Goal: Transaction & Acquisition: Purchase product/service

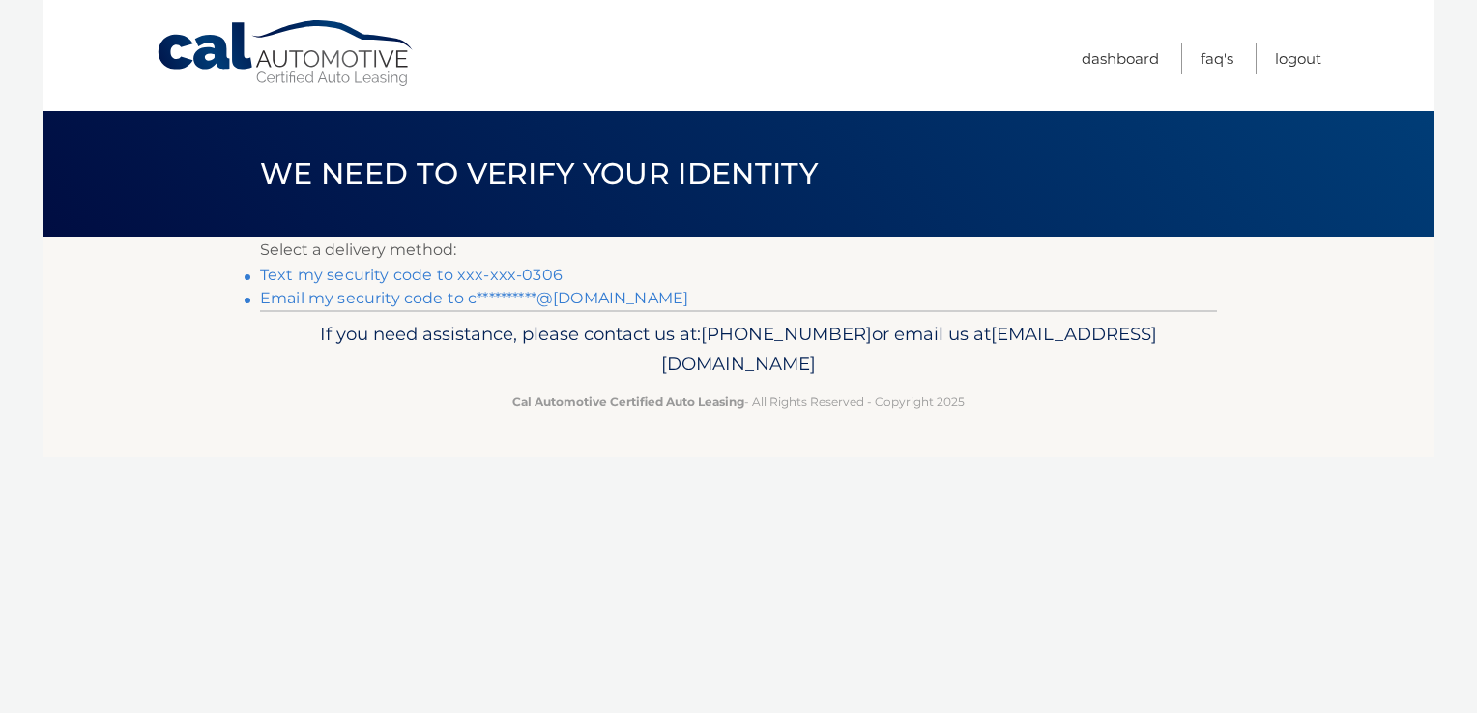
click at [343, 279] on link "Text my security code to xxx-xxx-0306" at bounding box center [411, 275] width 303 height 18
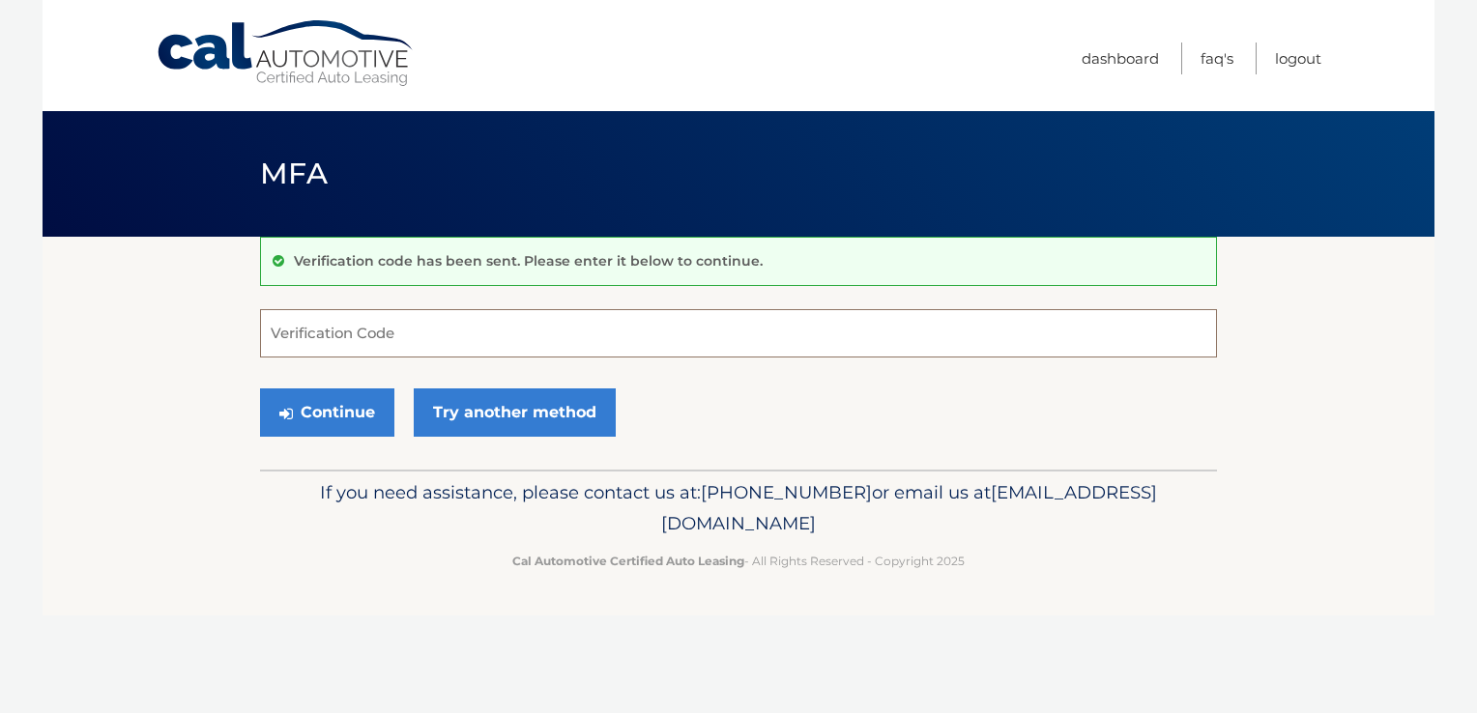
click at [333, 334] on input "Verification Code" at bounding box center [738, 333] width 957 height 48
type input "794935"
click at [298, 401] on button "Continue" at bounding box center [327, 413] width 134 height 48
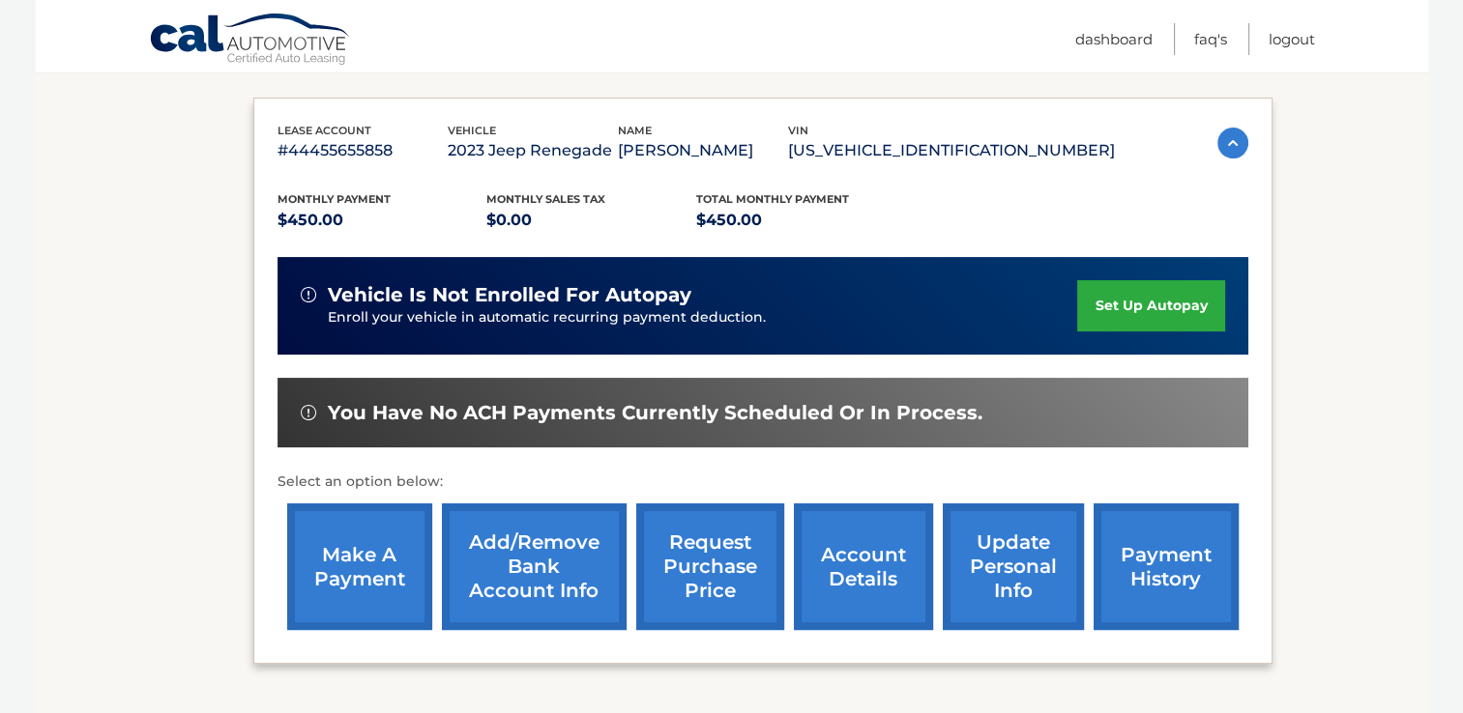
scroll to position [313, 0]
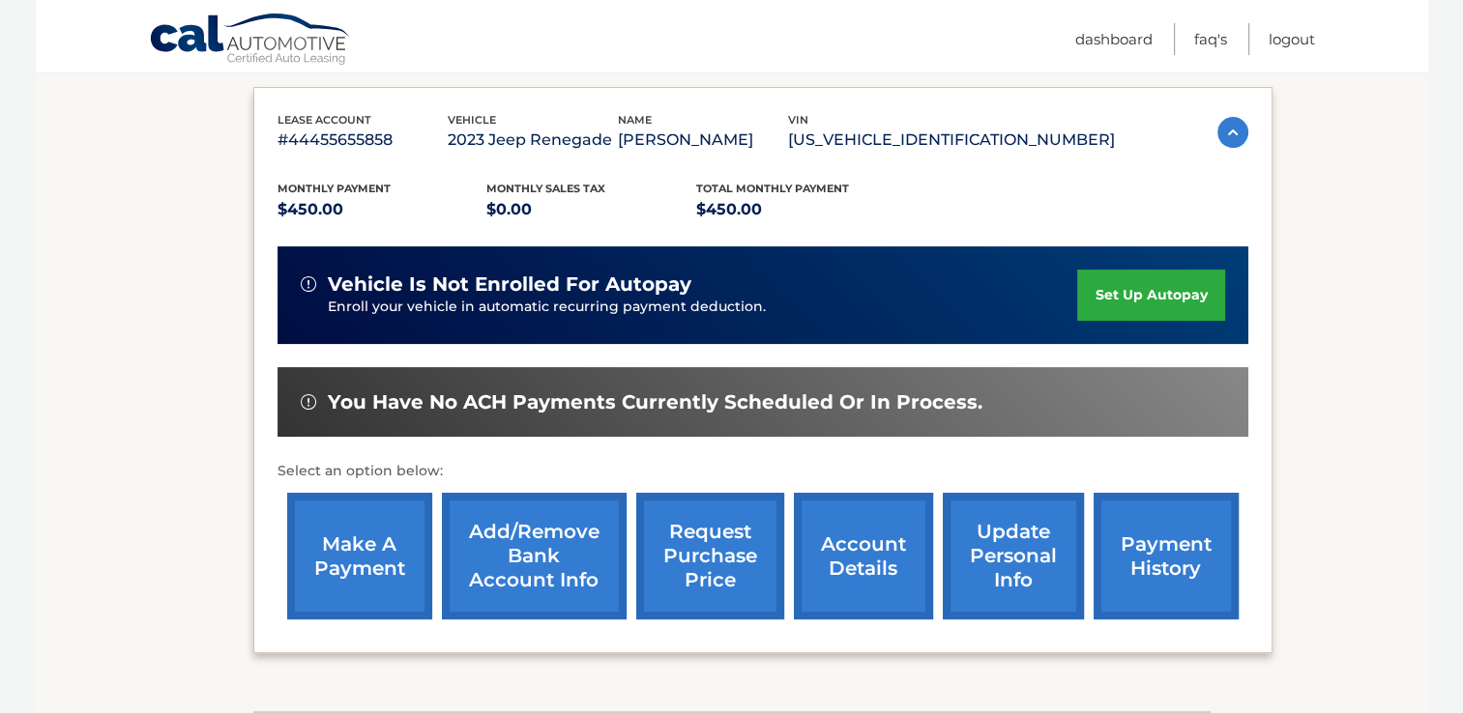
click at [359, 546] on link "make a payment" at bounding box center [359, 556] width 145 height 127
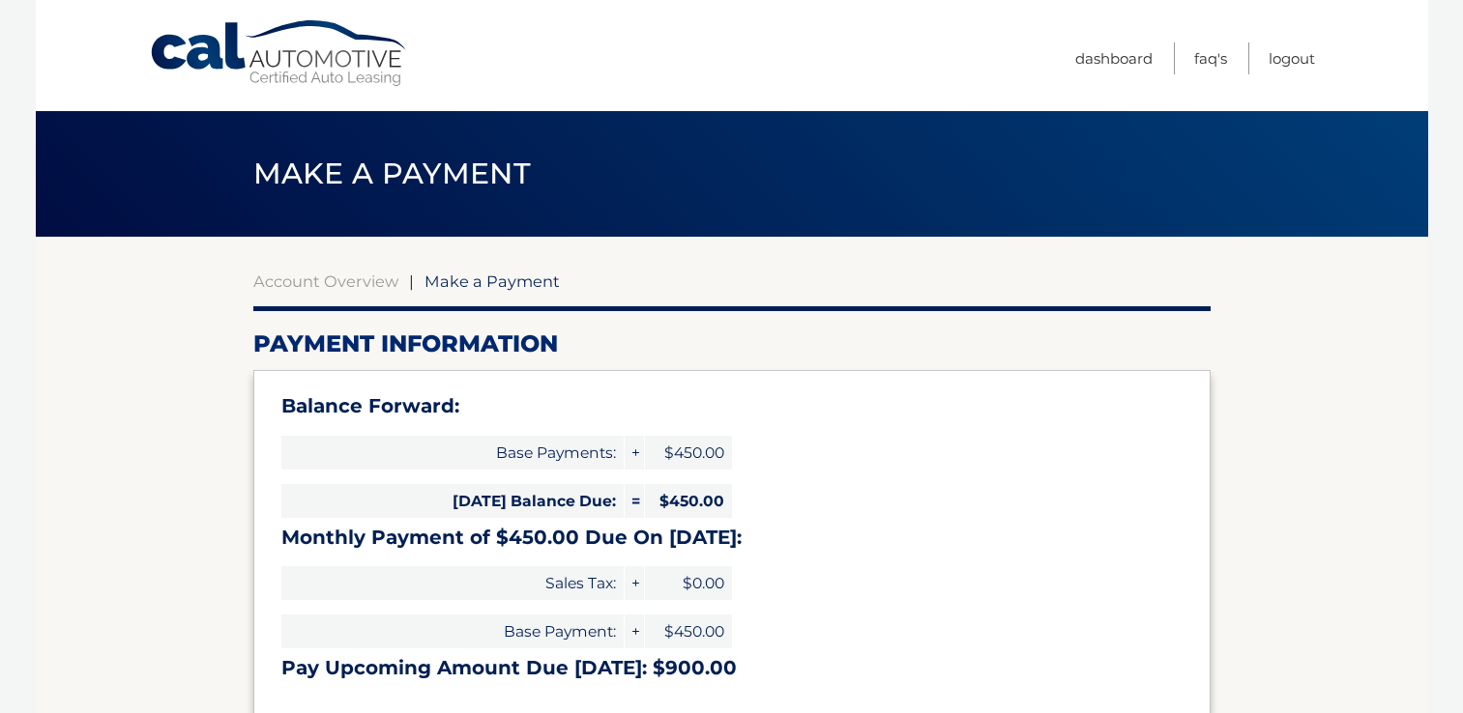
select select "N2Y5MGMyNGEtNmQ4MC00MzZhLWIyODEtOWUyMzJlNTQ1Yzgx"
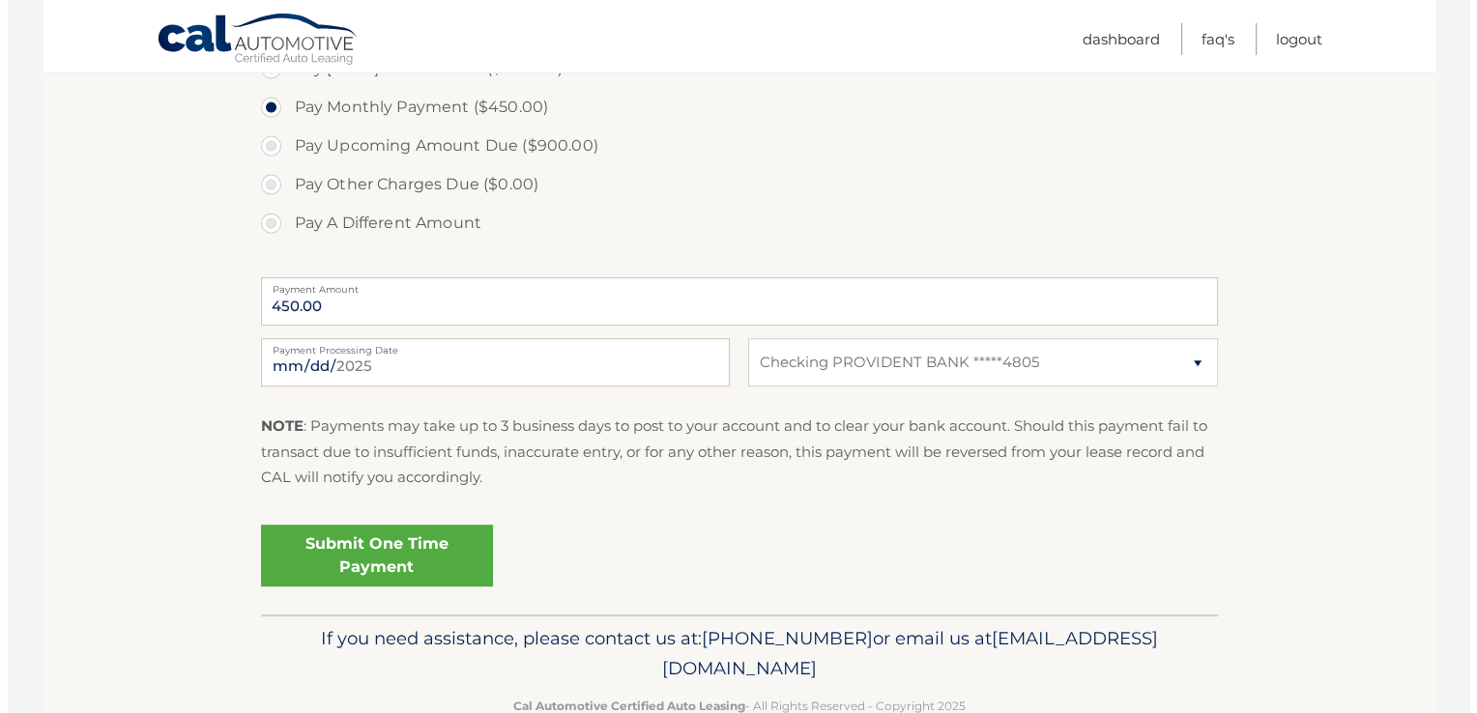
scroll to position [738, 0]
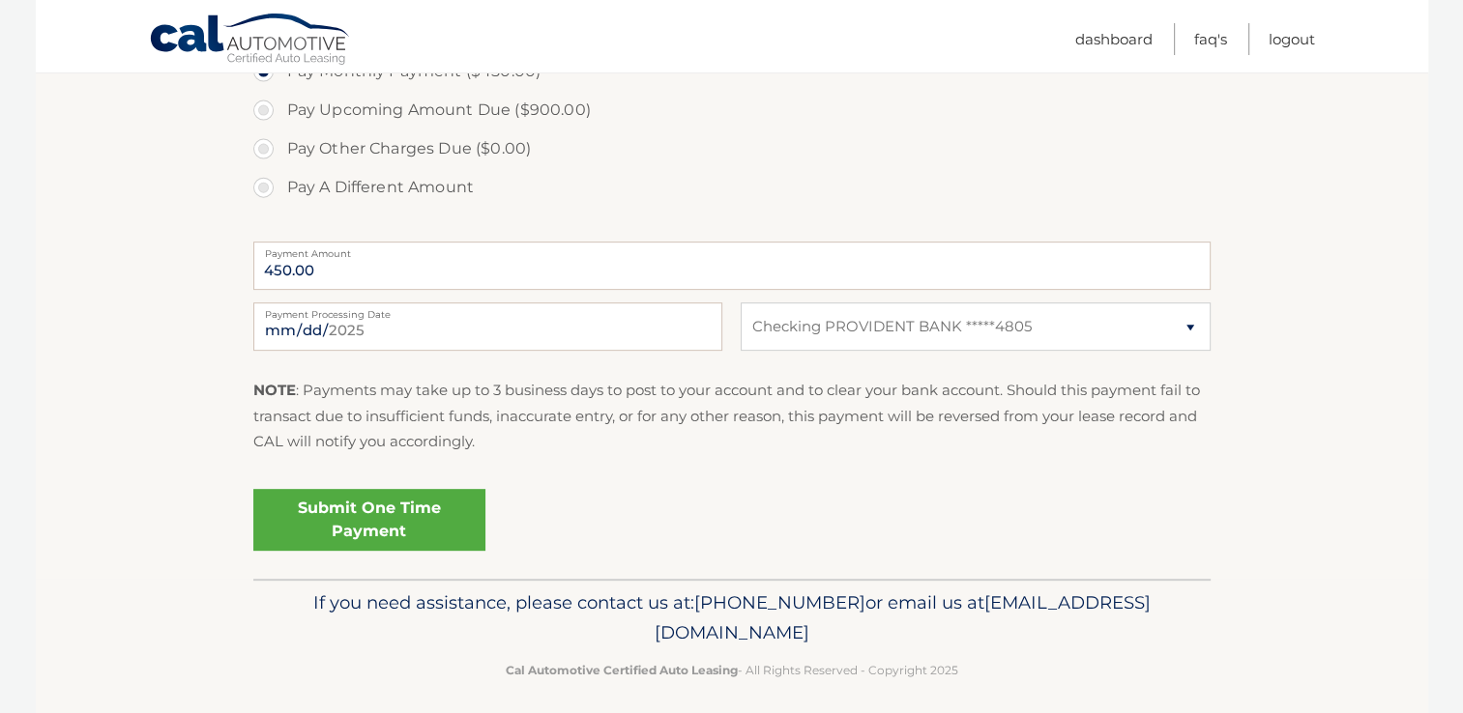
click at [363, 524] on link "Submit One Time Payment" at bounding box center [369, 520] width 232 height 62
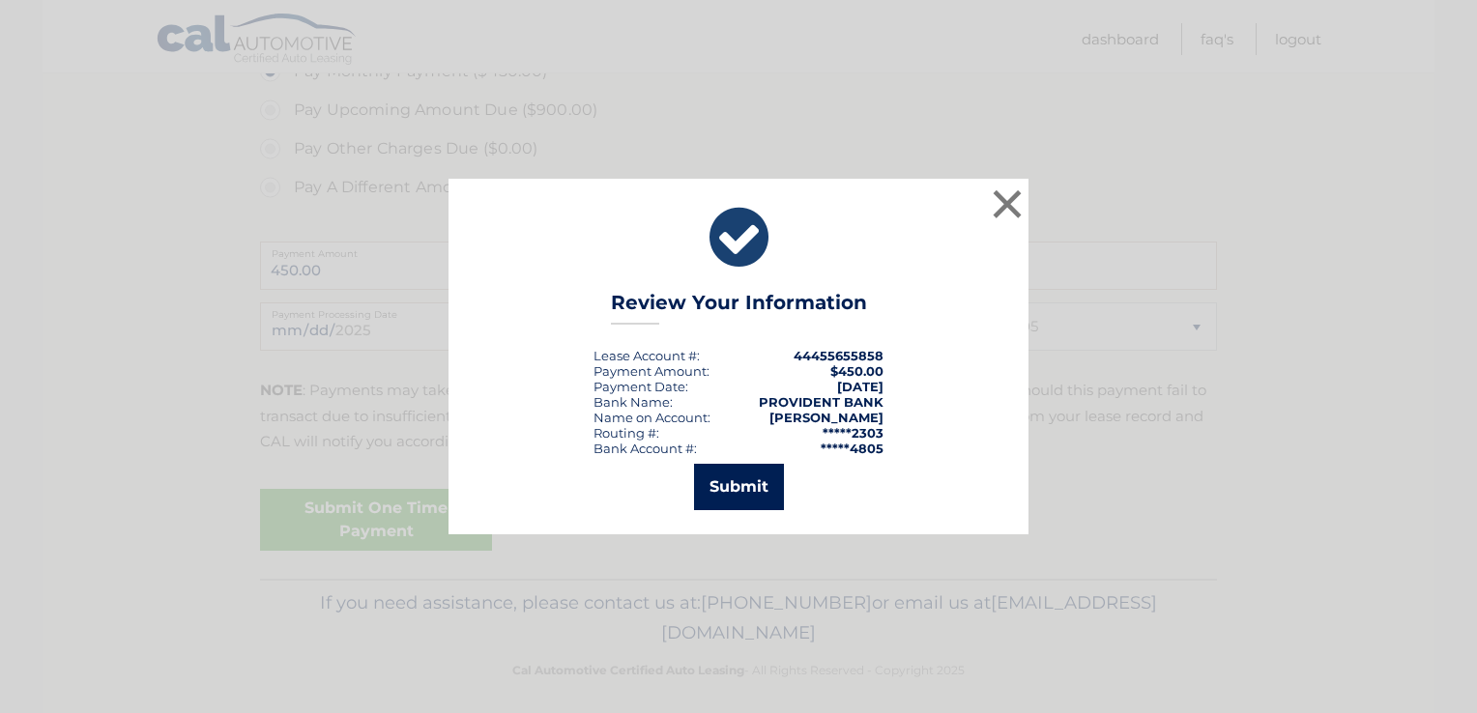
click at [735, 480] on button "Submit" at bounding box center [739, 487] width 90 height 46
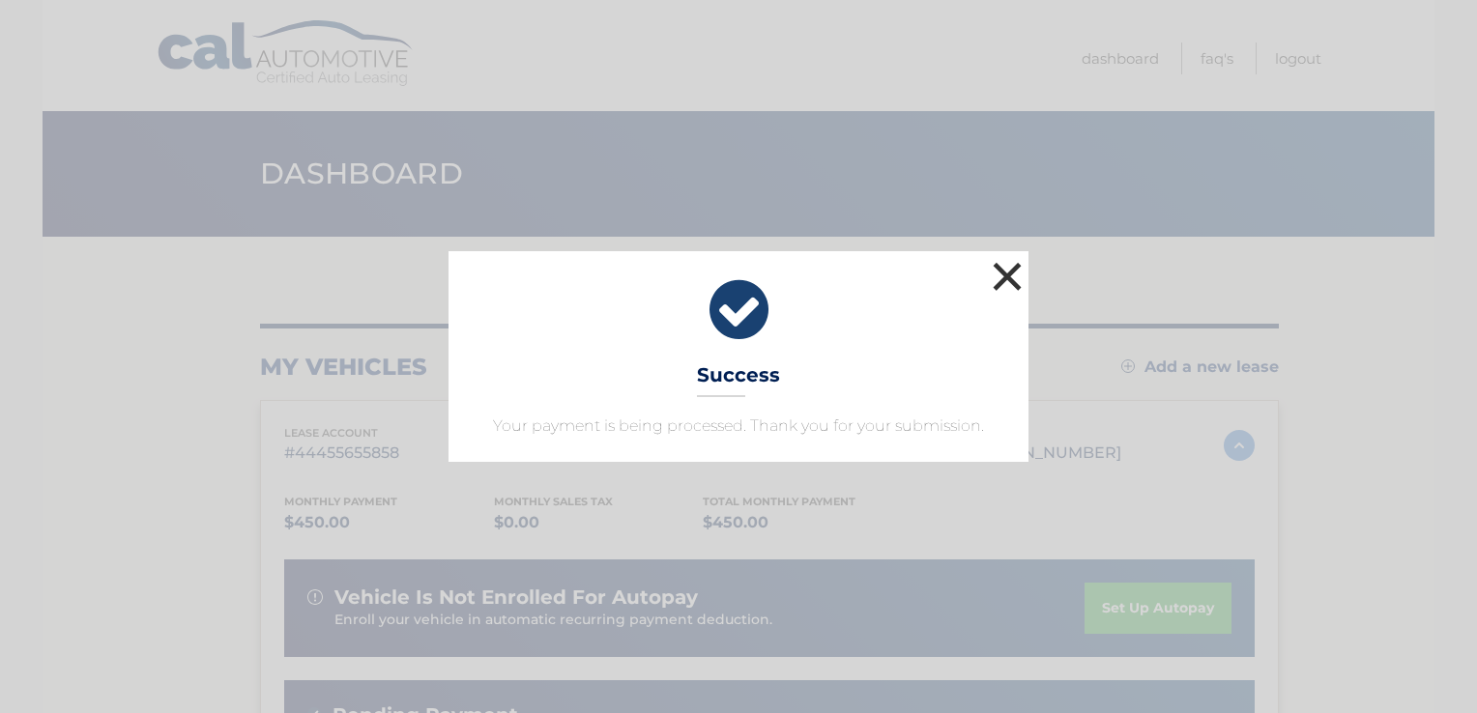
click at [1001, 273] on button "×" at bounding box center [1007, 276] width 39 height 39
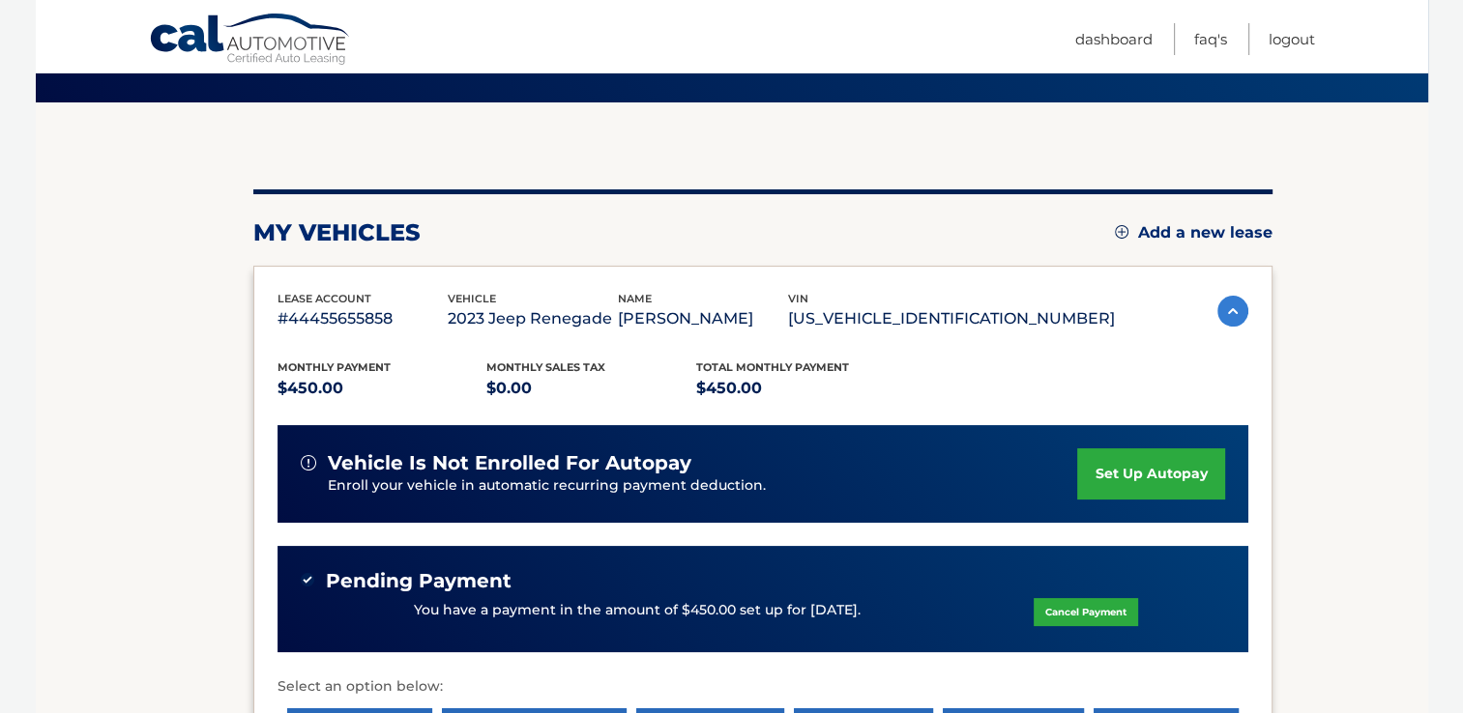
scroll to position [151, 0]
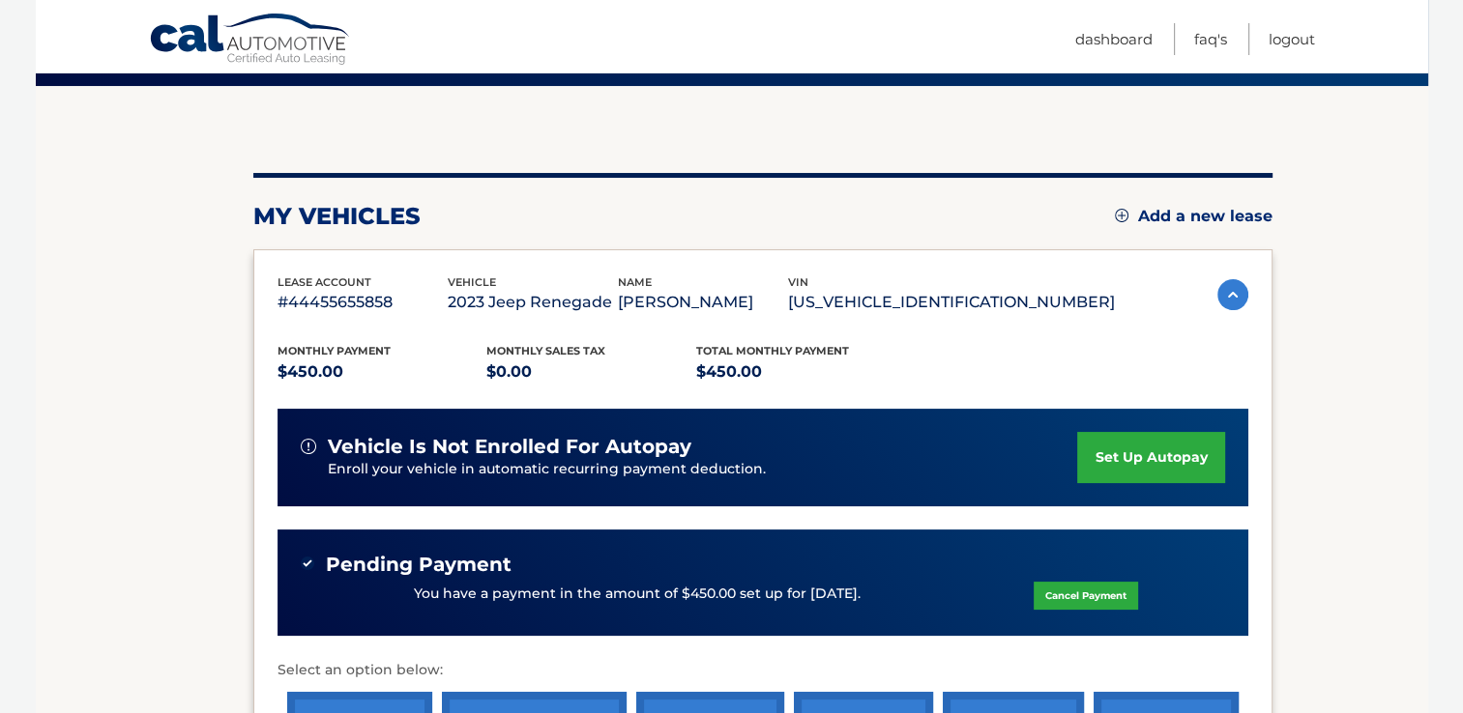
drag, startPoint x: 1453, startPoint y: 337, endPoint x: 1443, endPoint y: 471, distance: 133.8
click at [1443, 471] on body "Cal Automotive Menu Dashboard FAQ's Logout" at bounding box center [731, 205] width 1463 height 713
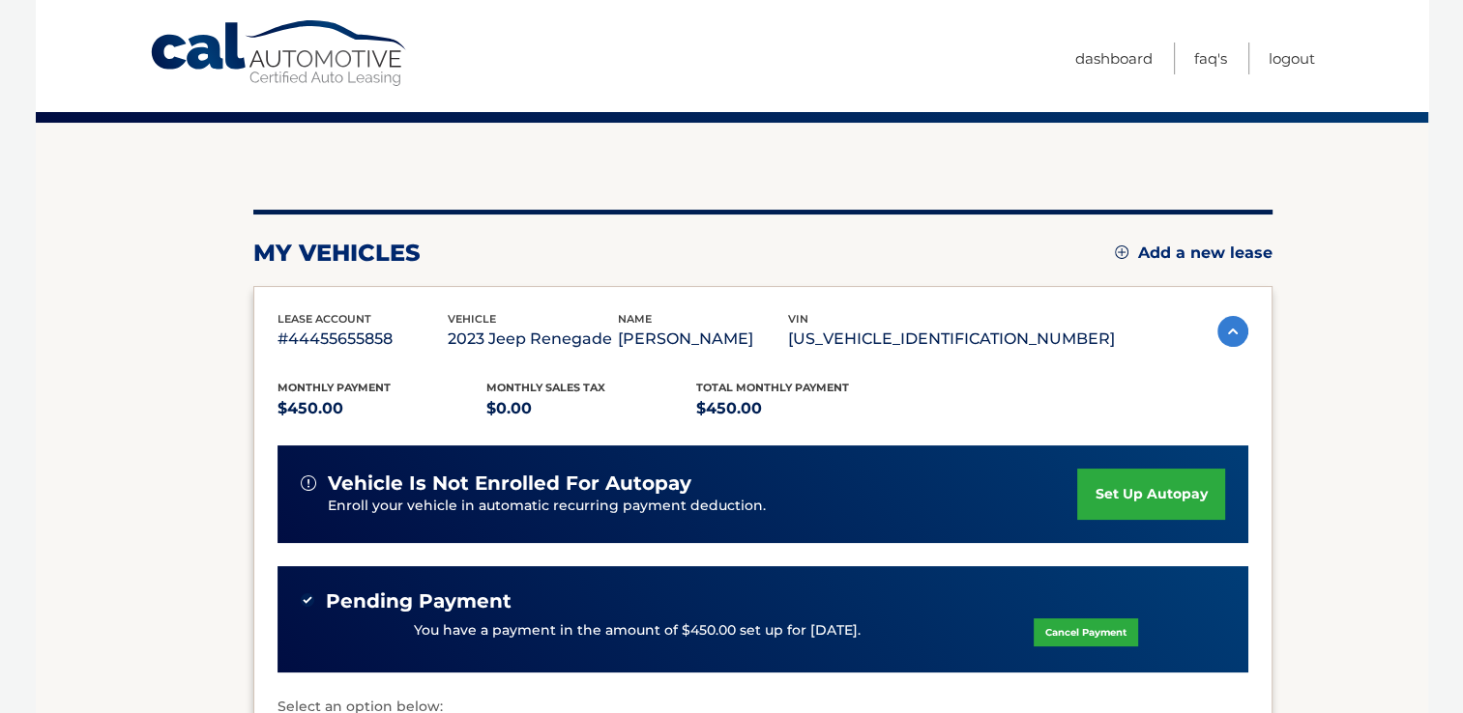
scroll to position [0, 0]
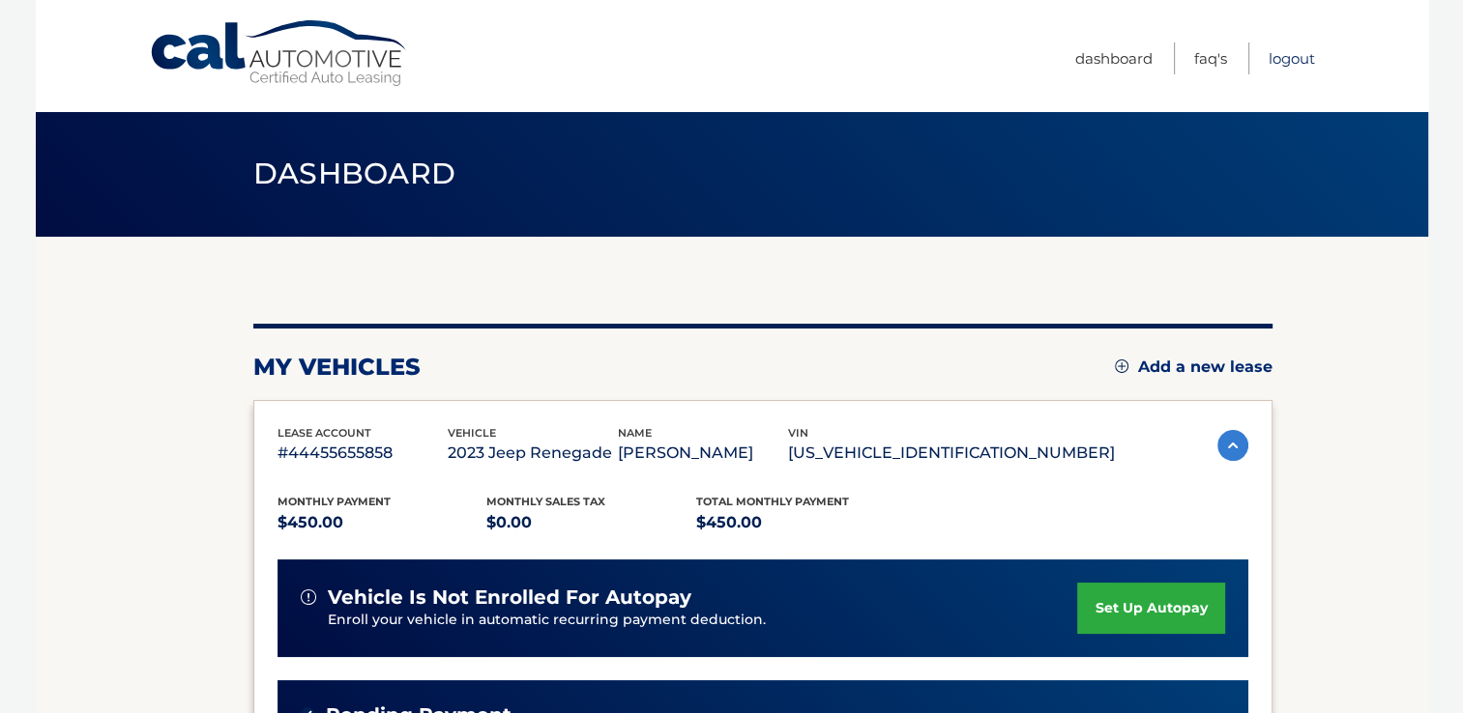
click at [1293, 55] on link "Logout" at bounding box center [1291, 59] width 46 height 32
